Goal: Find specific page/section: Find specific page/section

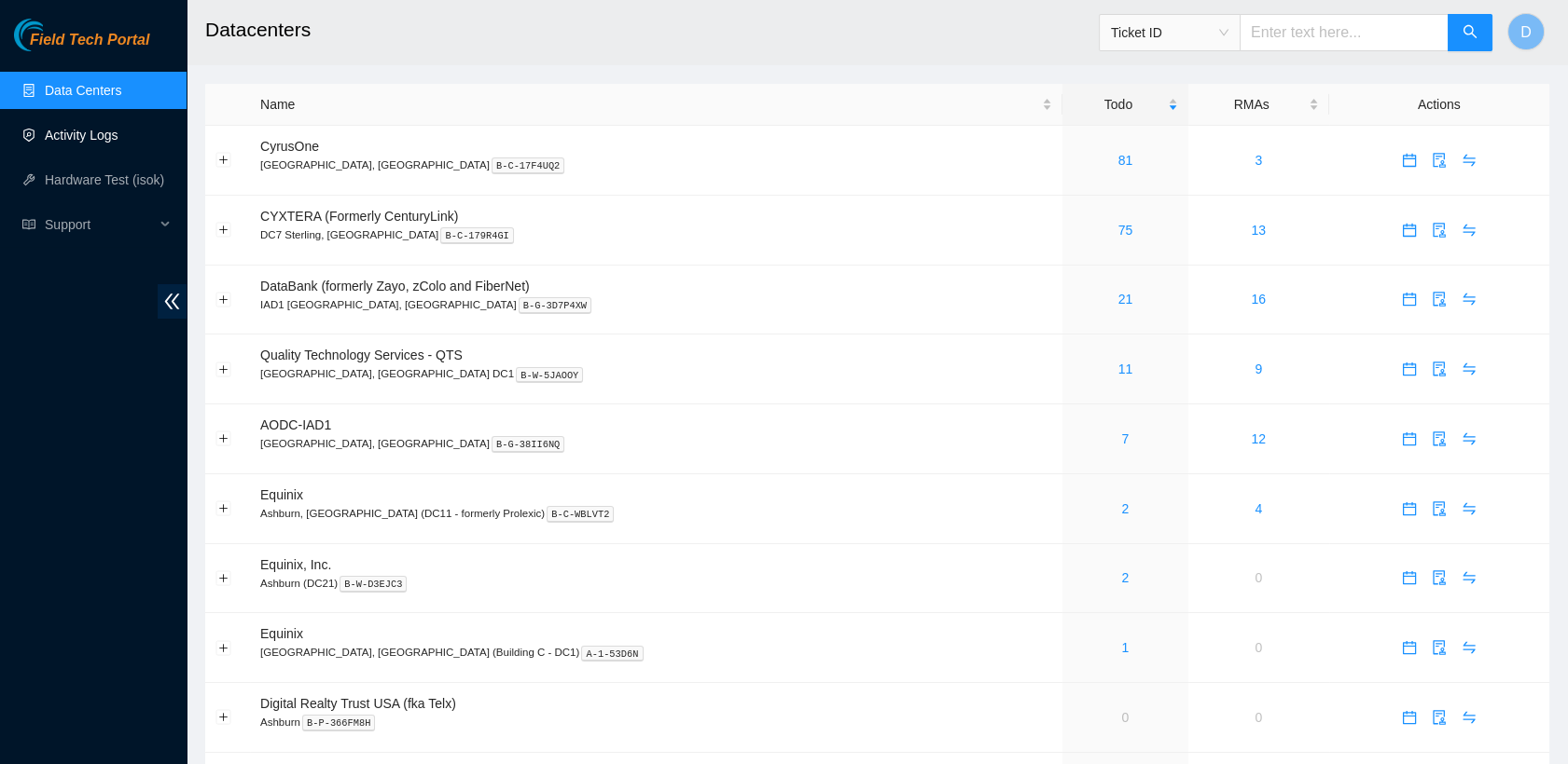
click at [92, 143] on link "Activity Logs" at bounding box center [82, 135] width 74 height 15
